Goal: Transaction & Acquisition: Book appointment/travel/reservation

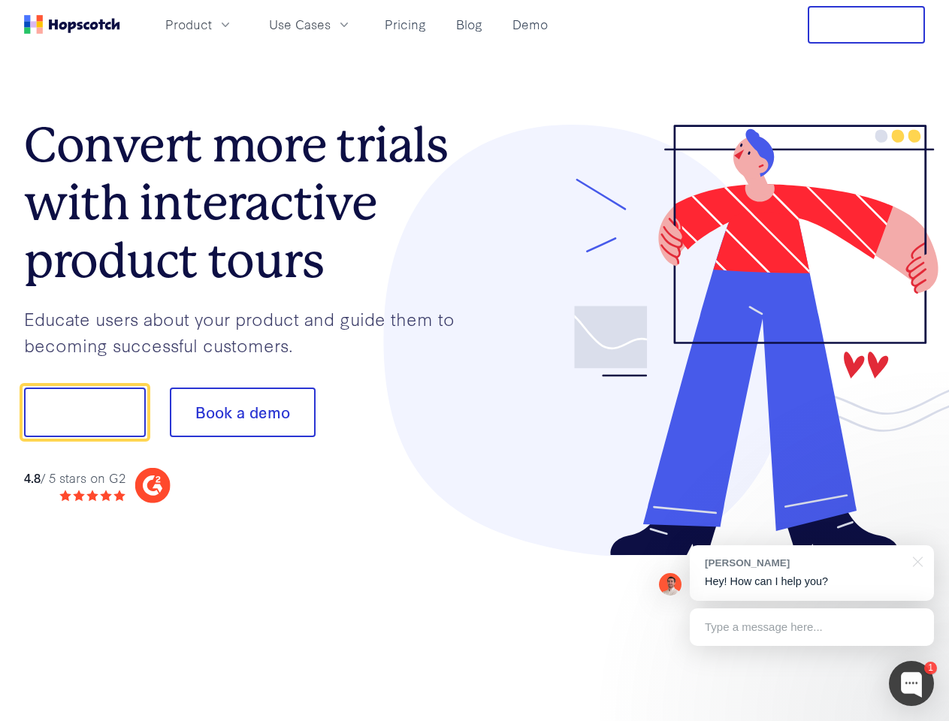
click at [475, 361] on div at bounding box center [700, 341] width 451 height 432
click at [212, 24] on span "Product" at bounding box center [188, 24] width 47 height 19
click at [331, 24] on span "Use Cases" at bounding box center [300, 24] width 62 height 19
click at [866, 25] on button "Free Trial" at bounding box center [866, 25] width 117 height 38
click at [84, 412] on button "Show me!" at bounding box center [85, 413] width 122 height 50
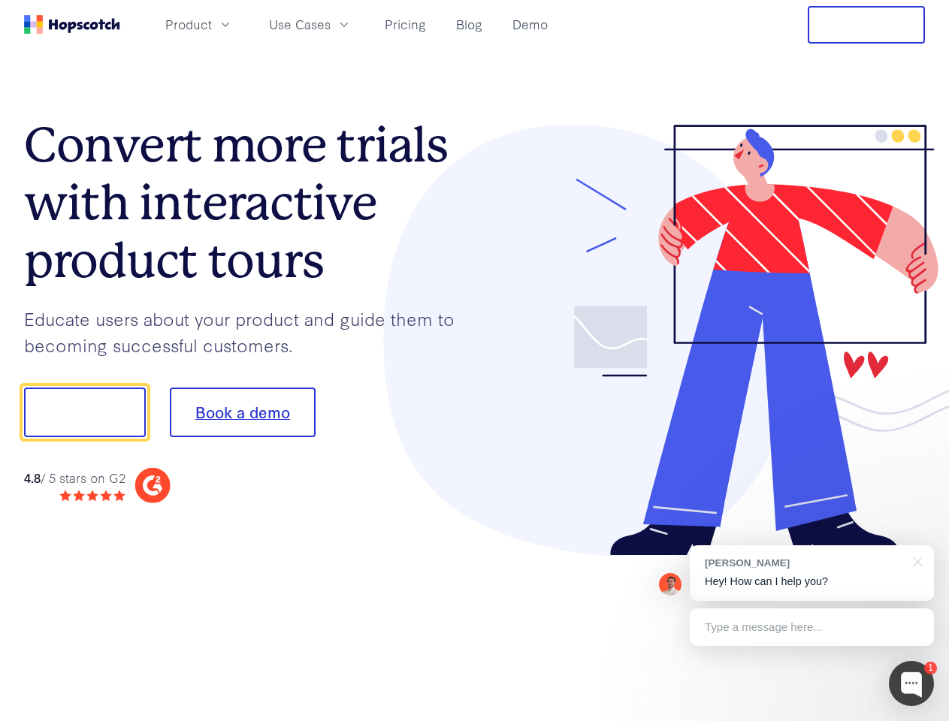
click at [242, 412] on button "Book a demo" at bounding box center [243, 413] width 146 height 50
click at [911, 684] on div at bounding box center [911, 683] width 45 height 45
click at [811, 573] on div "[PERSON_NAME] Hey! How can I help you?" at bounding box center [812, 573] width 244 height 56
click at [915, 560] on div at bounding box center [915, 560] width 38 height 31
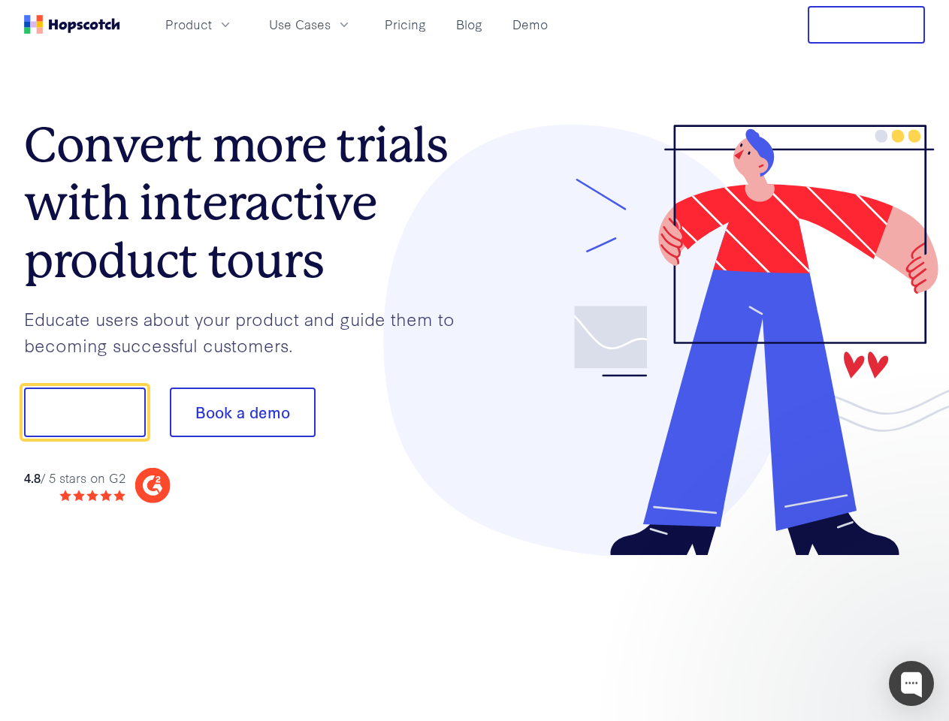
click at [811, 627] on div at bounding box center [793, 511] width 282 height 300
